Goal: Task Accomplishment & Management: Use online tool/utility

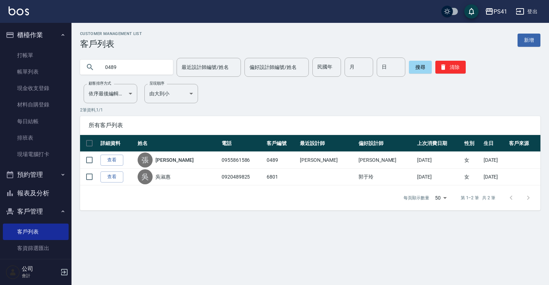
click at [112, 156] on link "查看" at bounding box center [111, 160] width 23 height 11
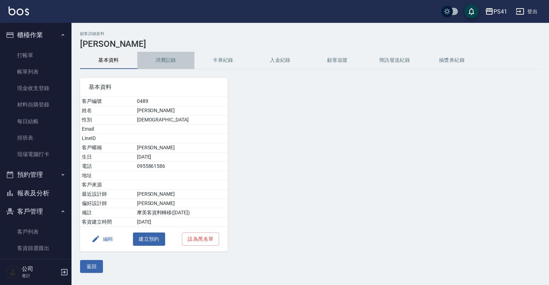
click at [166, 58] on button "消費記錄" at bounding box center [165, 60] width 57 height 17
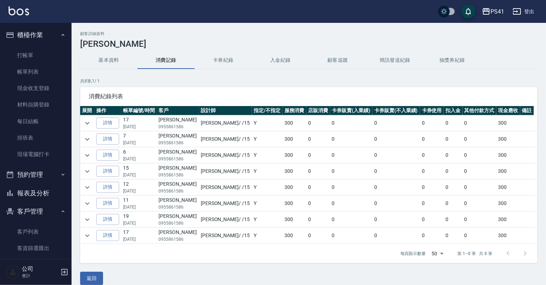
drag, startPoint x: 94, startPoint y: 52, endPoint x: 101, endPoint y: 58, distance: 8.7
click at [101, 58] on button "基本資料" at bounding box center [108, 60] width 57 height 17
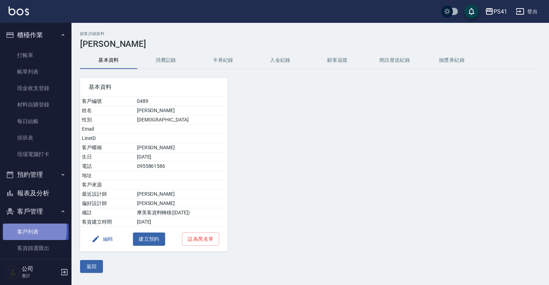
click at [26, 230] on link "客戶列表" at bounding box center [36, 232] width 66 height 16
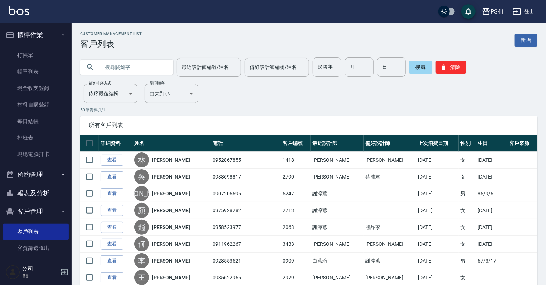
click at [150, 72] on input "text" at bounding box center [133, 67] width 67 height 19
click at [454, 70] on button "清除" at bounding box center [450, 67] width 30 height 13
click at [113, 71] on input "text" at bounding box center [133, 67] width 67 height 19
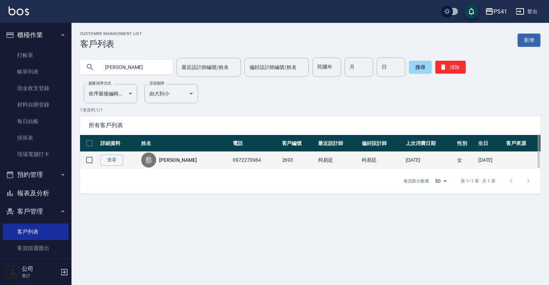
type input "華"
type input "[PERSON_NAME]"
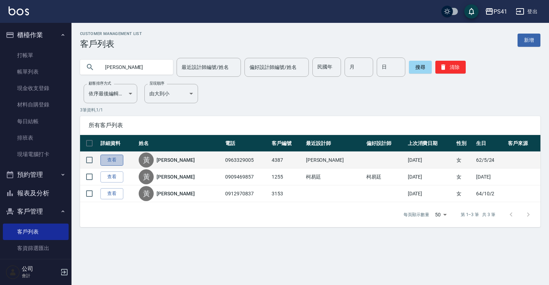
click at [109, 161] on link "查看" at bounding box center [111, 160] width 23 height 11
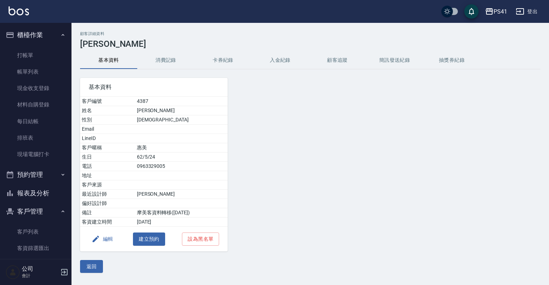
click at [167, 58] on button "消費記錄" at bounding box center [165, 60] width 57 height 17
click at [39, 236] on link "客戶列表" at bounding box center [36, 232] width 66 height 16
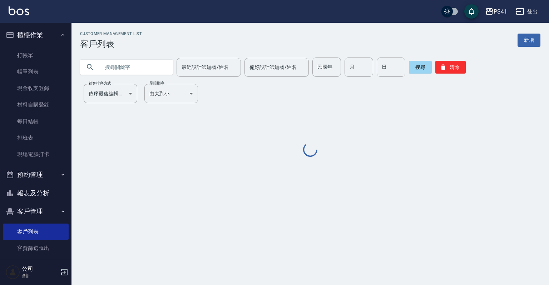
click at [148, 61] on input "text" at bounding box center [133, 67] width 67 height 19
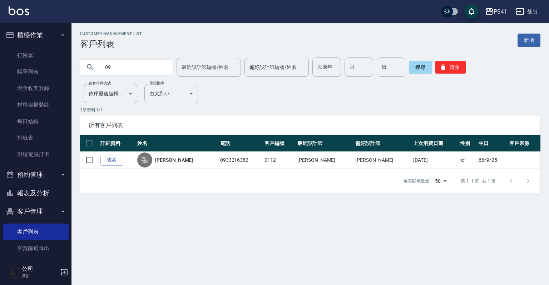
type input "0"
type input "0980412286"
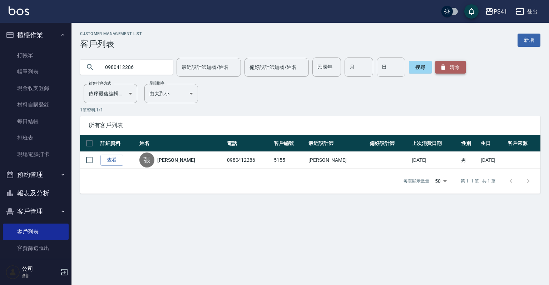
click at [456, 68] on button "清除" at bounding box center [450, 67] width 30 height 13
drag, startPoint x: 456, startPoint y: 68, endPoint x: 320, endPoint y: 55, distance: 136.1
click at [413, 59] on div "搜尋 清除" at bounding box center [437, 67] width 57 height 19
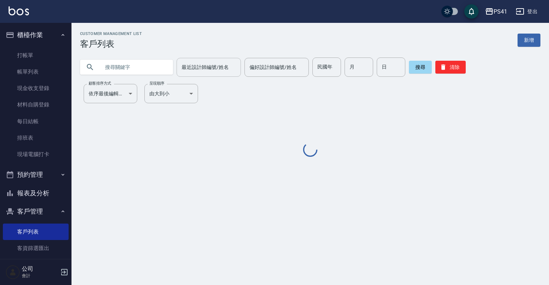
drag, startPoint x: 140, startPoint y: 67, endPoint x: 184, endPoint y: 69, distance: 44.0
click at [149, 69] on input "text" at bounding box center [133, 67] width 67 height 19
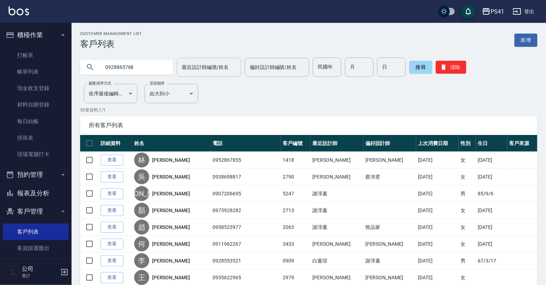
type input "0928865768"
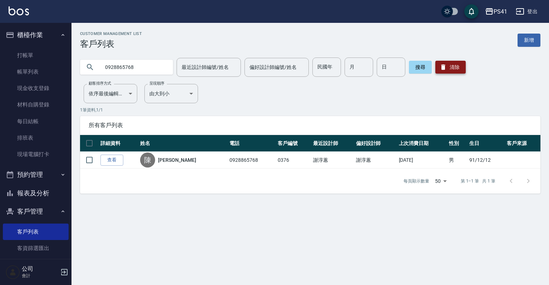
click at [462, 64] on button "清除" at bounding box center [450, 67] width 30 height 13
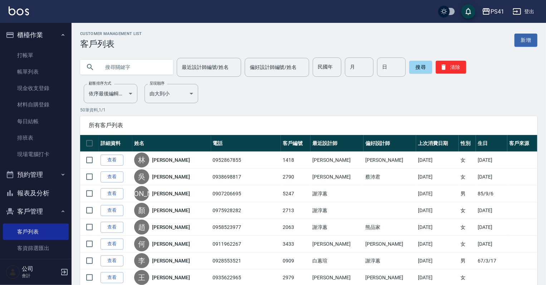
click at [130, 64] on input "text" at bounding box center [133, 67] width 67 height 19
type input "0909744442"
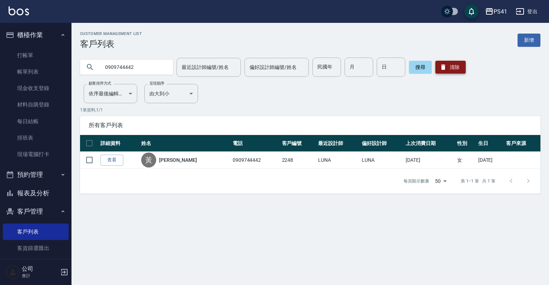
drag, startPoint x: 457, startPoint y: 67, endPoint x: 452, endPoint y: 66, distance: 5.2
click at [457, 67] on button "清除" at bounding box center [450, 67] width 30 height 13
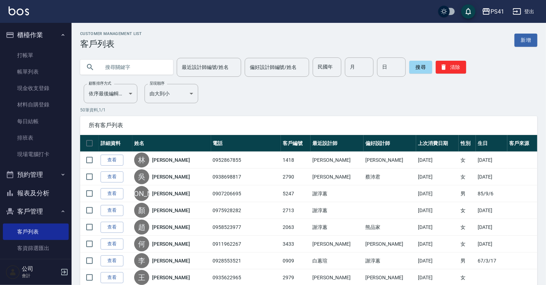
click at [121, 70] on input "text" at bounding box center [133, 67] width 67 height 19
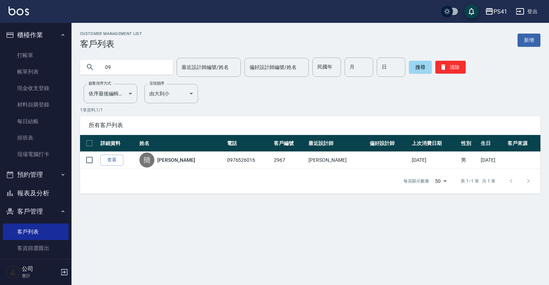
type input "0"
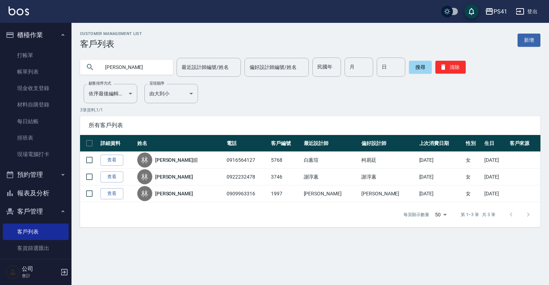
type input "林"
type input "0979033335"
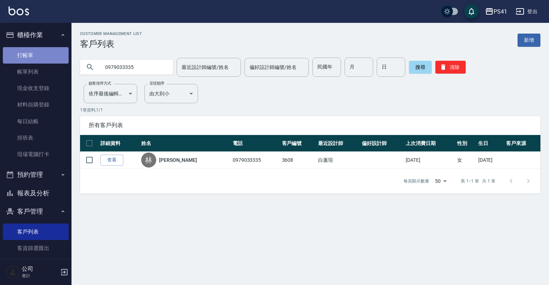
click at [54, 52] on link "打帳單" at bounding box center [36, 55] width 66 height 16
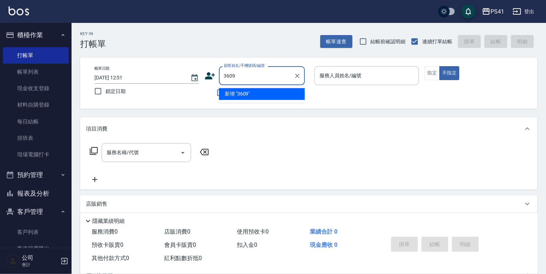
type input "3609"
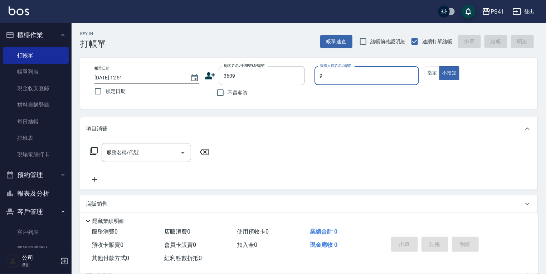
type input "[PERSON_NAME]-9"
type button "false"
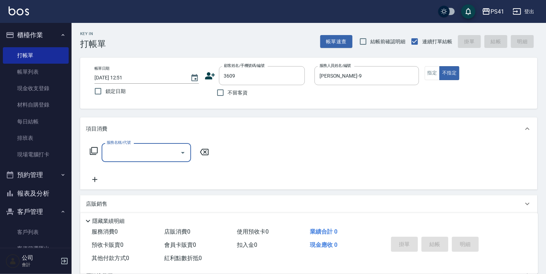
type input "1"
type input "[PERSON_NAME]/0910351381/3609"
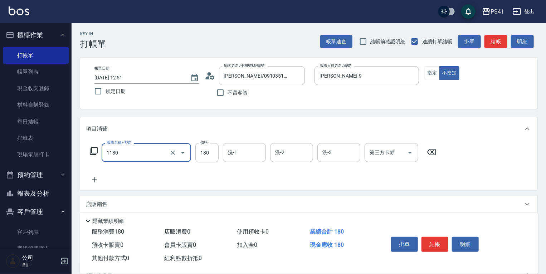
type input "洗髮(洗+剪不指定活動)(1180)"
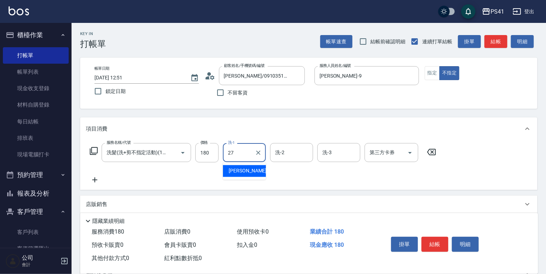
type input "佳佳-27"
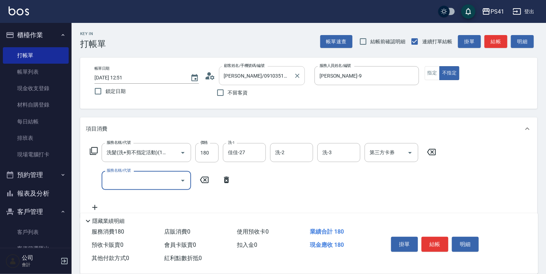
click at [275, 74] on input "[PERSON_NAME]/0910351381/3609" at bounding box center [256, 75] width 69 height 13
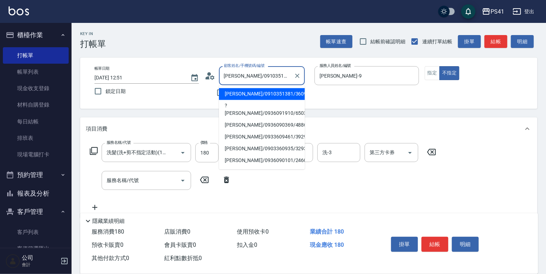
click at [287, 78] on input "[PERSON_NAME]/0910351381/3609" at bounding box center [256, 75] width 69 height 13
click at [294, 75] on icon "Clear" at bounding box center [296, 75] width 7 height 7
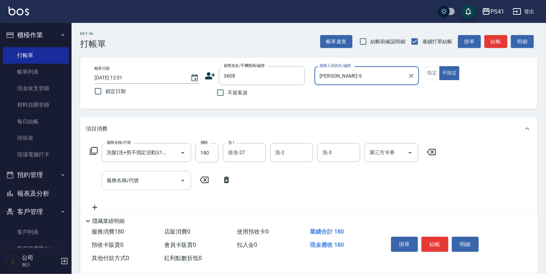
type input "[PERSON_NAME]/0979033335/3608"
click at [137, 173] on div "服務名稱/代號" at bounding box center [146, 180] width 89 height 19
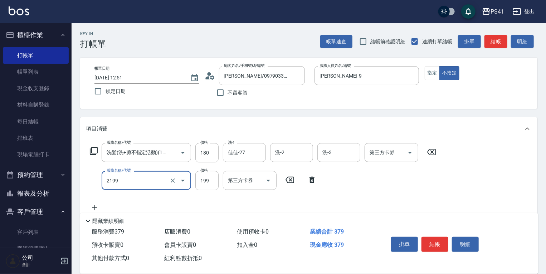
type input "不指定剪髮活動(2199)"
